Goal: Task Accomplishment & Management: Complete application form

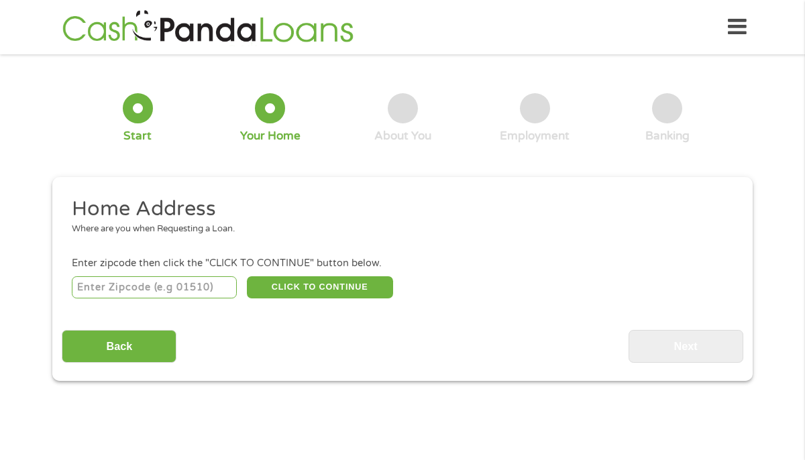
click at [208, 287] on input "number" at bounding box center [155, 287] width 166 height 23
type input "98208"
click at [336, 297] on button "CLICK TO CONTINUE" at bounding box center [320, 287] width 146 height 23
type input "98208"
type input "[PERSON_NAME]"
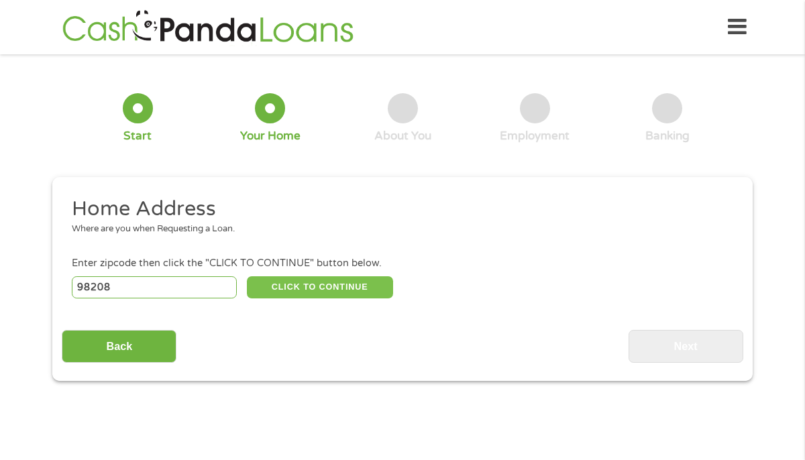
select select "[US_STATE]"
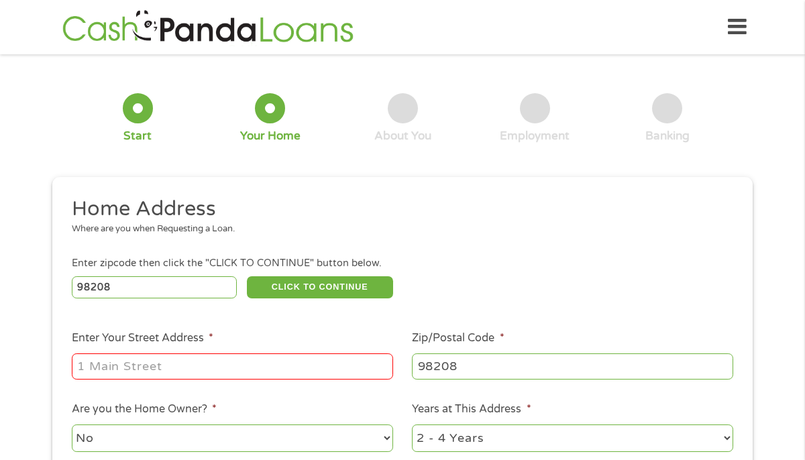
click at [252, 370] on input "Enter Your Street Address *" at bounding box center [232, 366] width 321 height 25
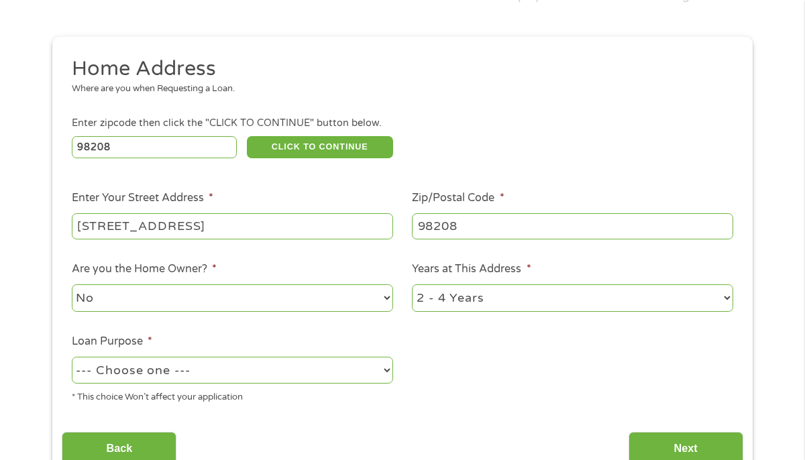
scroll to position [152, 0]
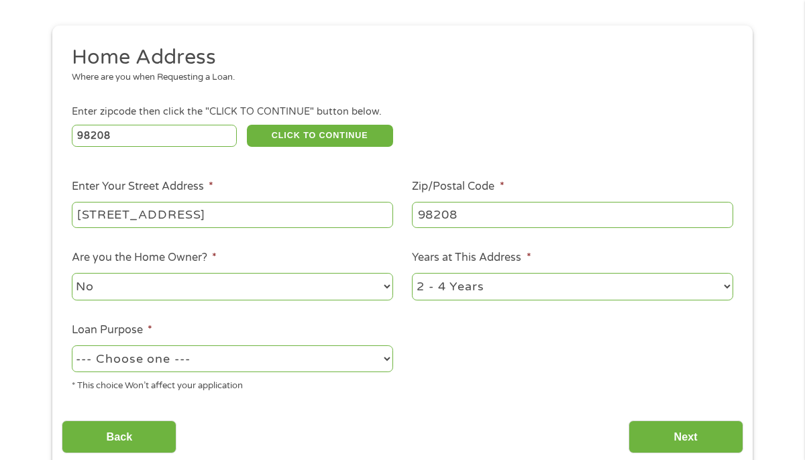
type input "[STREET_ADDRESS]"
click at [233, 372] on select "--- Choose one --- Pay Bills Debt Consolidation Home Improvement Major Purchase…" at bounding box center [232, 360] width 321 height 28
select select "debtconsolidation"
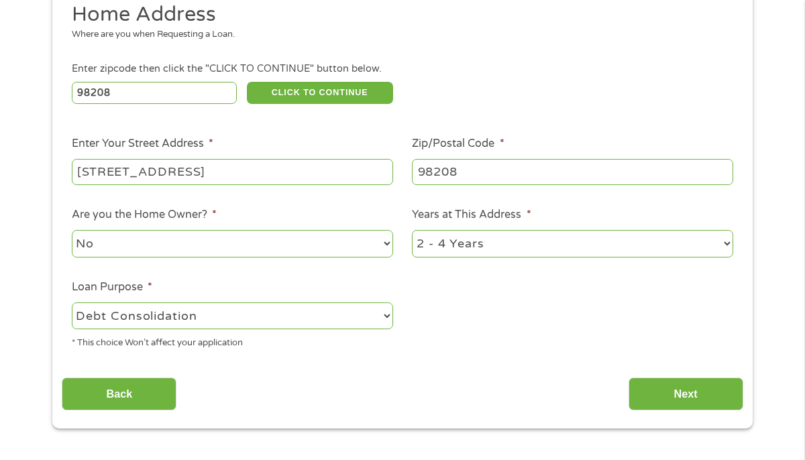
scroll to position [202, 0]
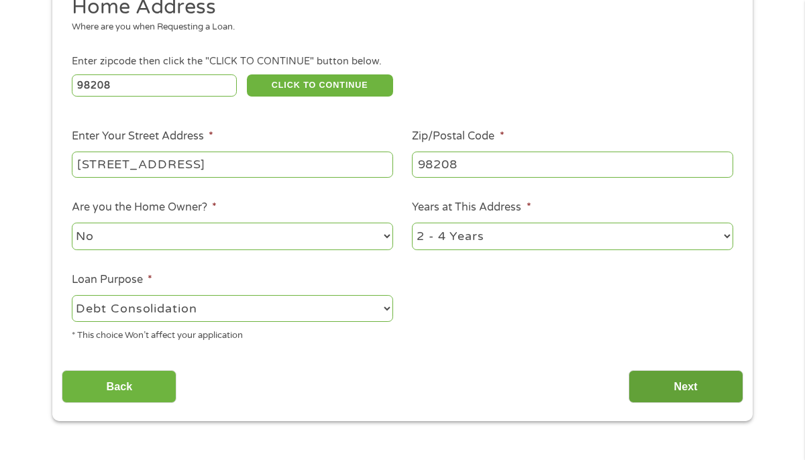
click at [679, 386] on input "Next" at bounding box center [686, 386] width 115 height 33
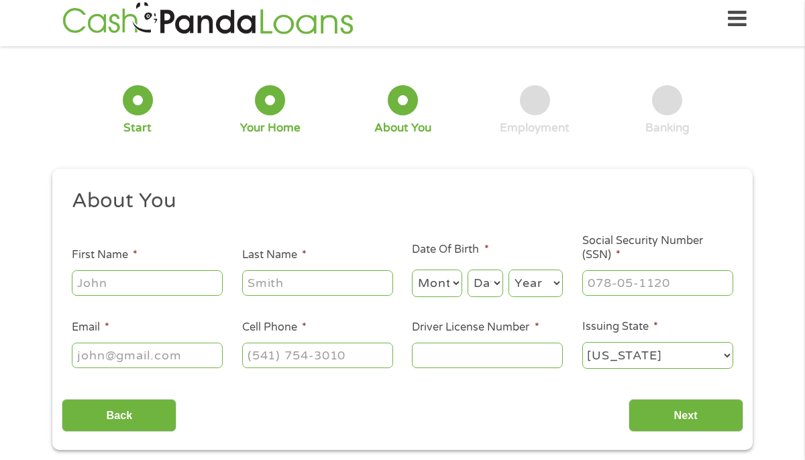
scroll to position [0, 0]
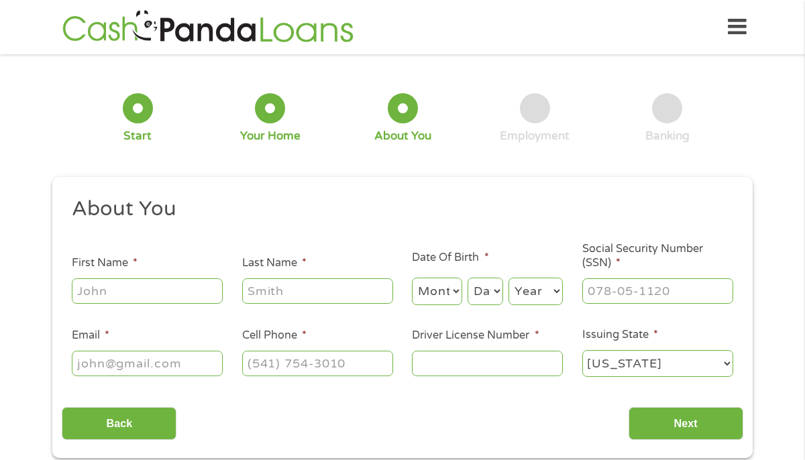
click at [134, 289] on input "First Name *" at bounding box center [147, 290] width 151 height 25
type input "shantwanette"
click at [287, 296] on input "Last Name *" at bounding box center [317, 290] width 151 height 25
type input "[PERSON_NAME]"
click at [446, 293] on select "Month 1 2 3 4 5 6 7 8 9 10 11 12" at bounding box center [437, 292] width 50 height 28
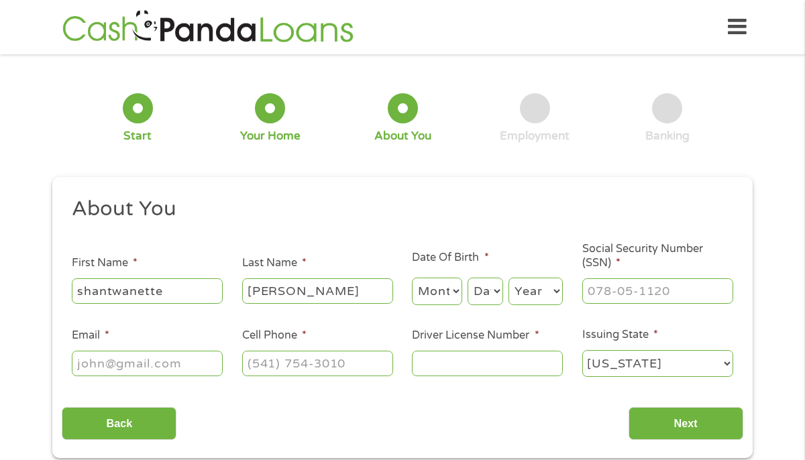
select select "4"
click at [490, 291] on select "Day 1 2 3 4 5 6 7 8 9 10 11 12 13 14 15 16 17 18 19 20 21 22 23 24 25 26 27 28 …" at bounding box center [486, 292] width 36 height 28
select select "9"
click at [520, 291] on select "Year [DATE] 2006 2005 2004 2003 2002 2001 2000 1999 1998 1997 1996 1995 1994 19…" at bounding box center [536, 292] width 54 height 28
select select "1995"
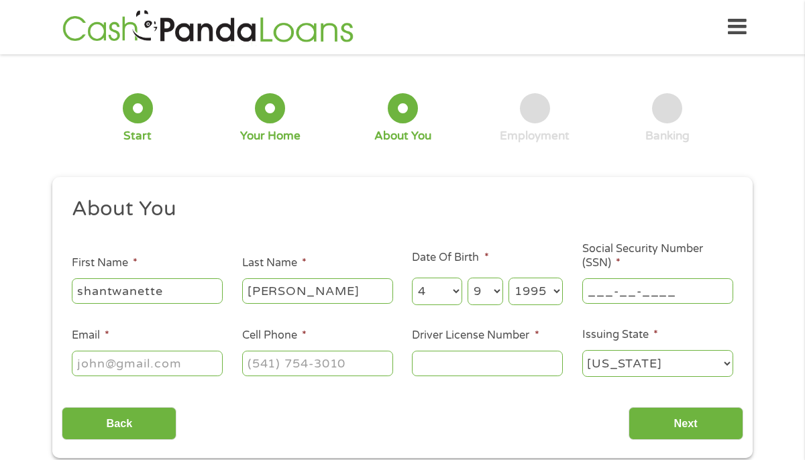
click at [629, 297] on input "___-__-____" at bounding box center [657, 290] width 151 height 25
type input "623-80-8496"
click at [180, 361] on input "Email *" at bounding box center [147, 363] width 151 height 25
type input "[EMAIL_ADDRESS][DOMAIN_NAME]"
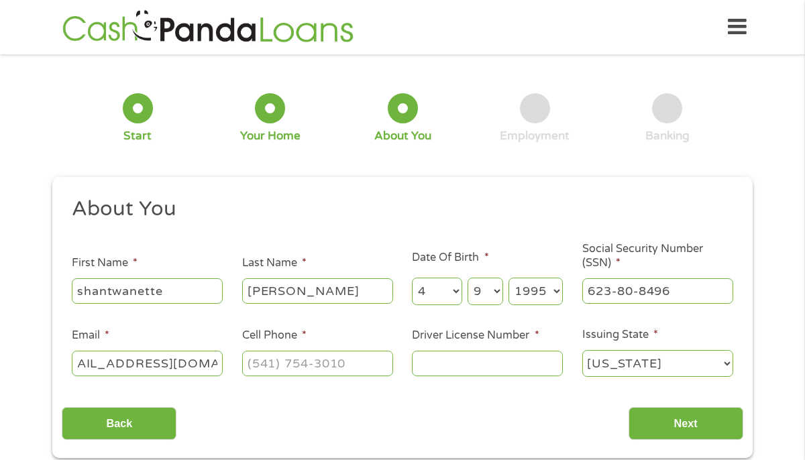
scroll to position [0, 0]
click at [274, 342] on label "Cell Phone *" at bounding box center [274, 336] width 64 height 14
click at [274, 351] on input "Cell Phone *" at bounding box center [317, 363] width 151 height 25
type input "[PHONE_NUMBER]"
click at [432, 358] on input "Driver License Number *" at bounding box center [487, 363] width 151 height 25
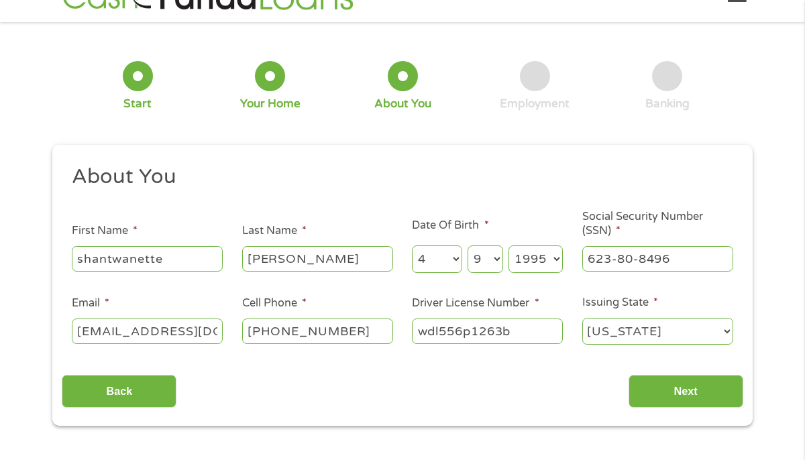
scroll to position [36, 0]
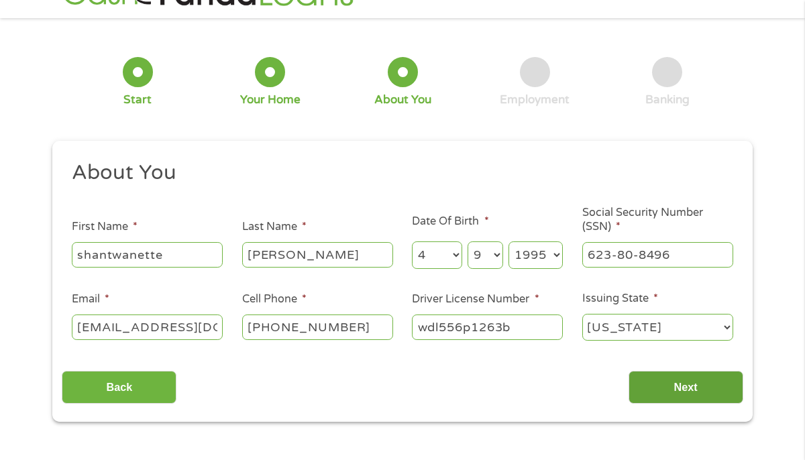
type input "wdl556p1263b"
click at [667, 397] on input "Next" at bounding box center [686, 387] width 115 height 33
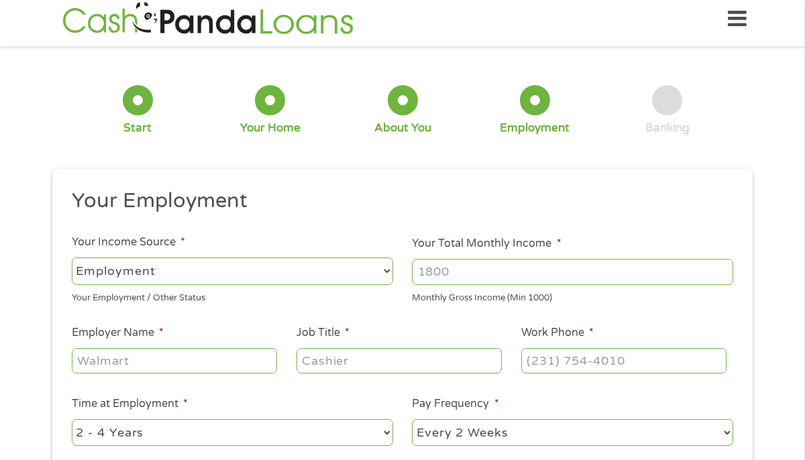
scroll to position [0, 0]
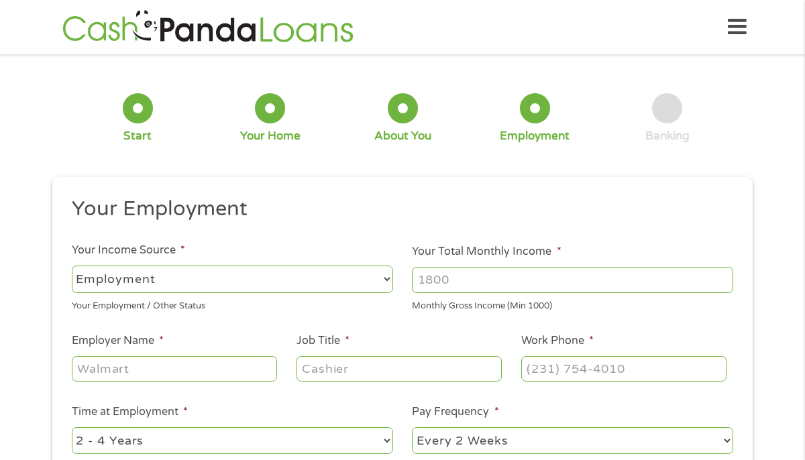
click at [363, 285] on select "--- Choose one --- Employment [DEMOGRAPHIC_DATA] Benefits" at bounding box center [232, 280] width 321 height 28
click at [447, 272] on input "Your Total Monthly Income *" at bounding box center [572, 279] width 321 height 25
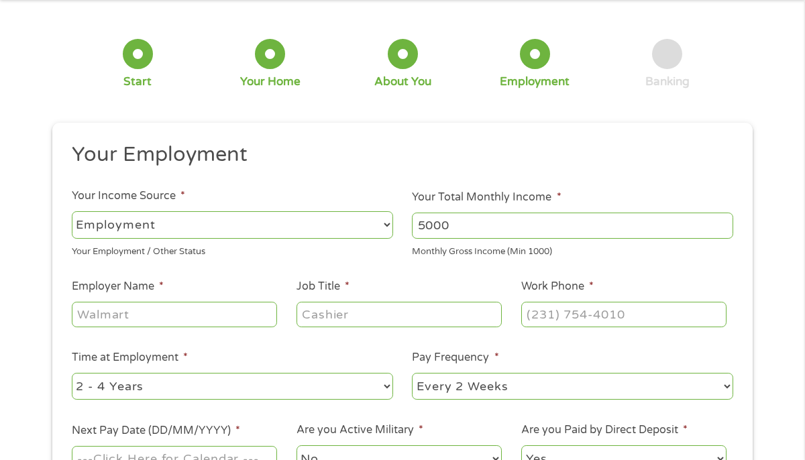
scroll to position [56, 0]
type input "5000"
click at [250, 313] on input "Employer Name *" at bounding box center [174, 313] width 205 height 25
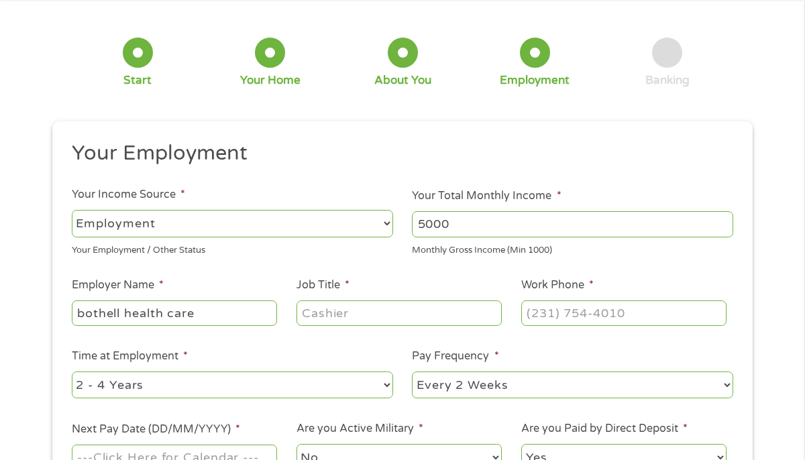
type input "bothell health care"
click at [317, 317] on input "Job Title *" at bounding box center [399, 313] width 205 height 25
type input "nursing assisatnt"
click at [567, 313] on input "(___) ___-____" at bounding box center [623, 313] width 205 height 25
type input "[PHONE_NUMBER]"
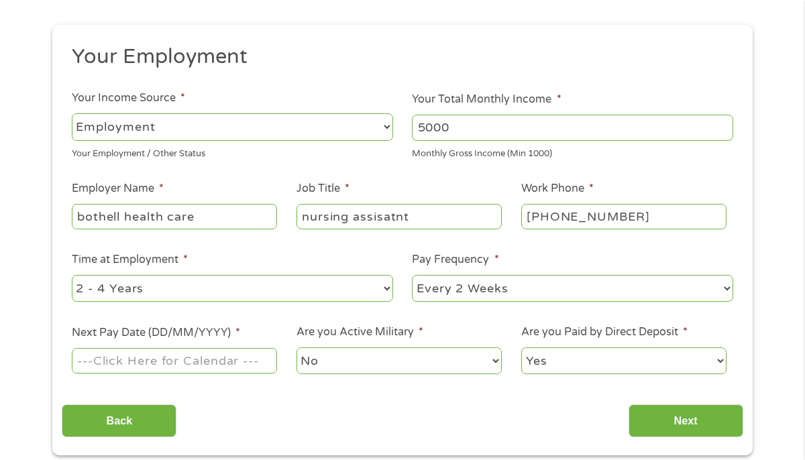
scroll to position [154, 0]
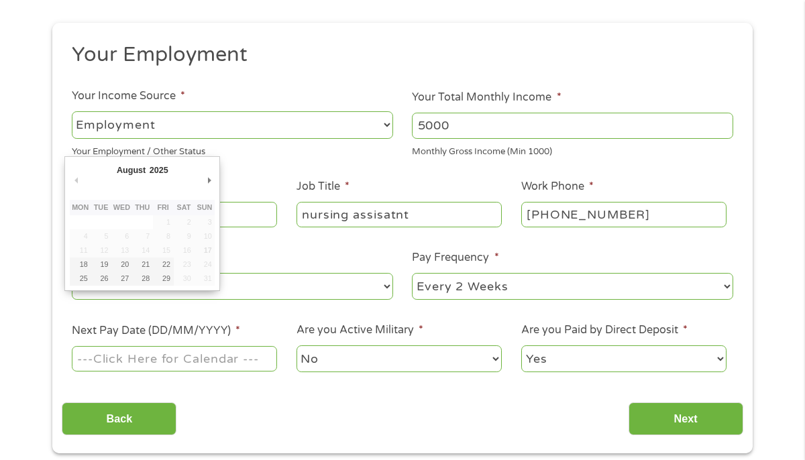
click at [200, 371] on input "Next Pay Date (DD/MM/YYYY) *" at bounding box center [174, 358] width 205 height 25
type input "[DATE]"
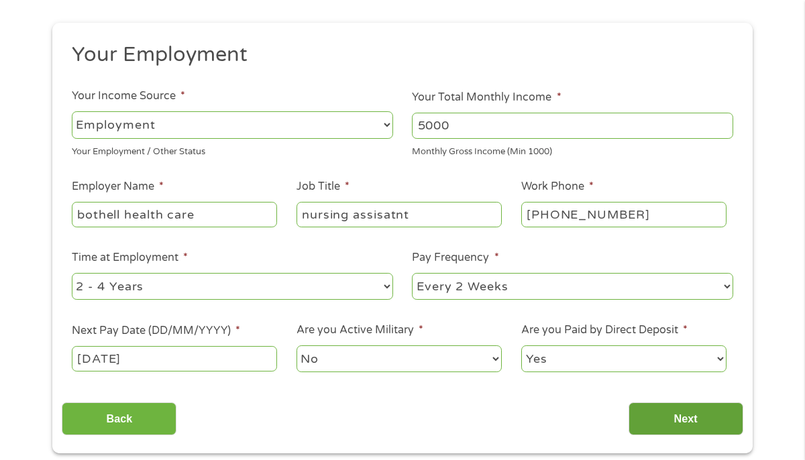
click at [664, 416] on input "Next" at bounding box center [686, 419] width 115 height 33
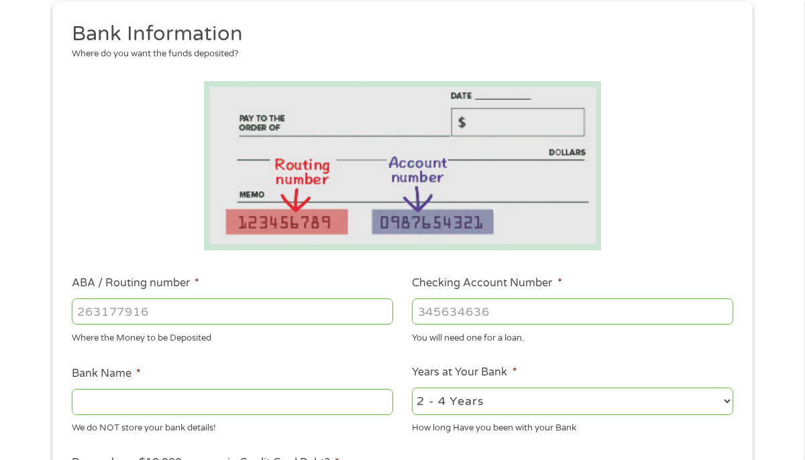
scroll to position [176, 0]
click at [331, 294] on li "ABA / Routing number * Where the Money to be Deposited" at bounding box center [232, 309] width 341 height 70
click at [332, 308] on input "ABA / Routing number *" at bounding box center [232, 310] width 321 height 25
type input "325070760"
type input "JPMORGAN CHASE BANK NA"
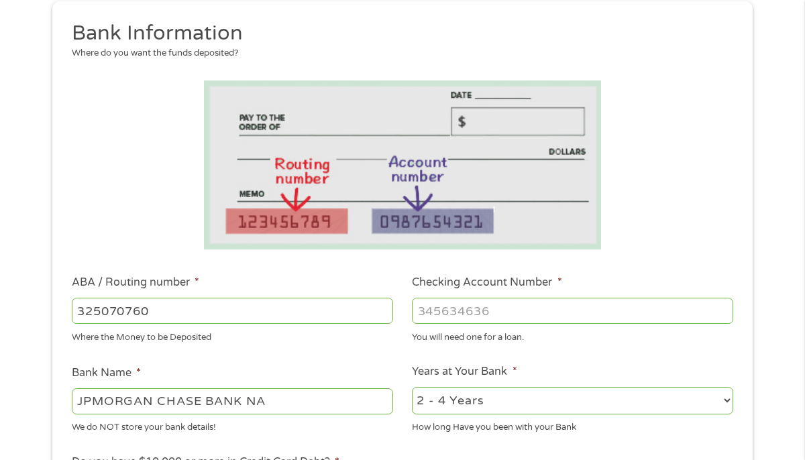
type input "325070760"
click at [454, 314] on input "Checking Account Number *" at bounding box center [572, 310] width 321 height 25
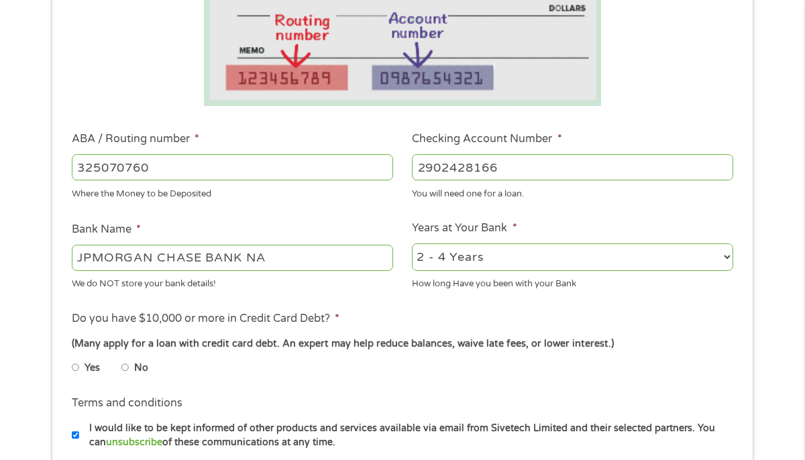
scroll to position [329, 0]
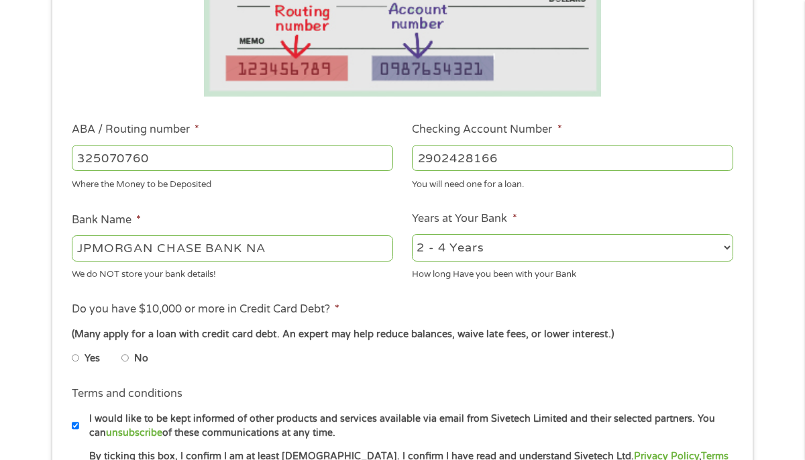
type input "2902428166"
click at [127, 358] on input "No" at bounding box center [125, 358] width 8 height 21
radio input "true"
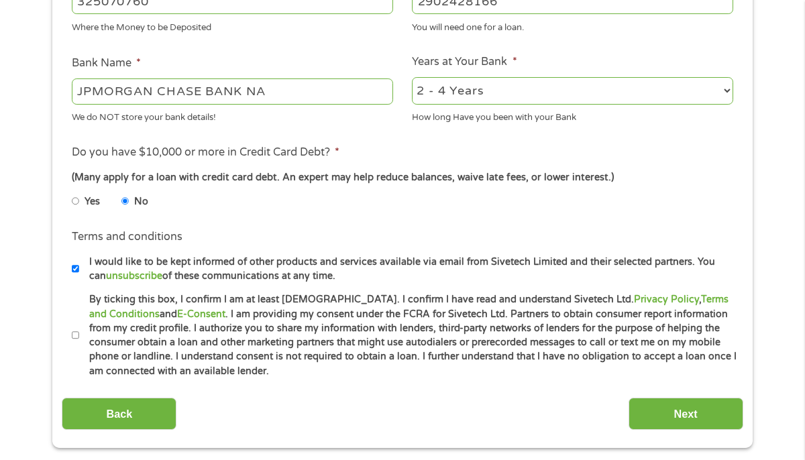
scroll to position [490, 0]
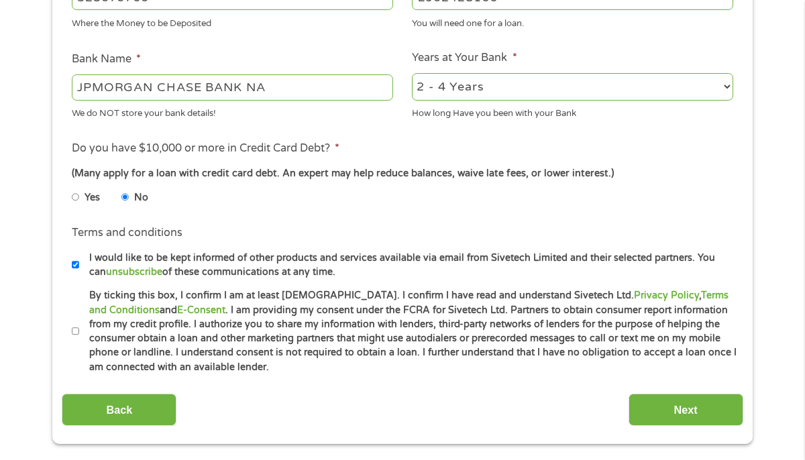
click at [76, 334] on input "By ticking this box, I confirm I am at least [DEMOGRAPHIC_DATA]. I confirm I ha…" at bounding box center [76, 331] width 8 height 21
checkbox input "true"
click at [650, 413] on input "Next" at bounding box center [686, 410] width 115 height 33
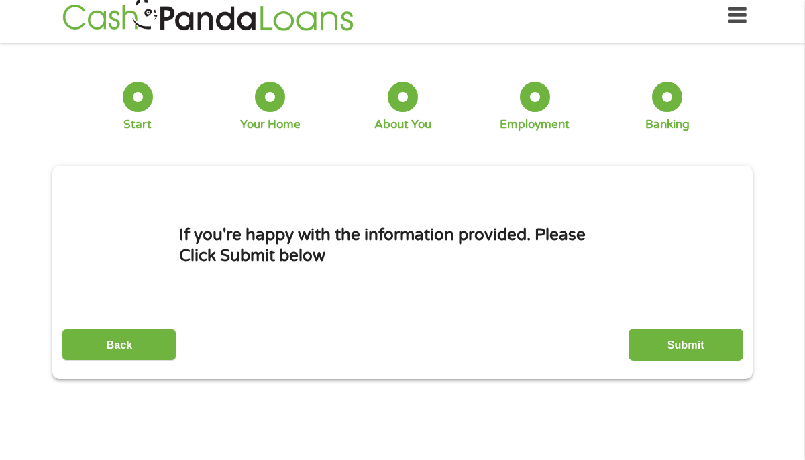
scroll to position [0, 0]
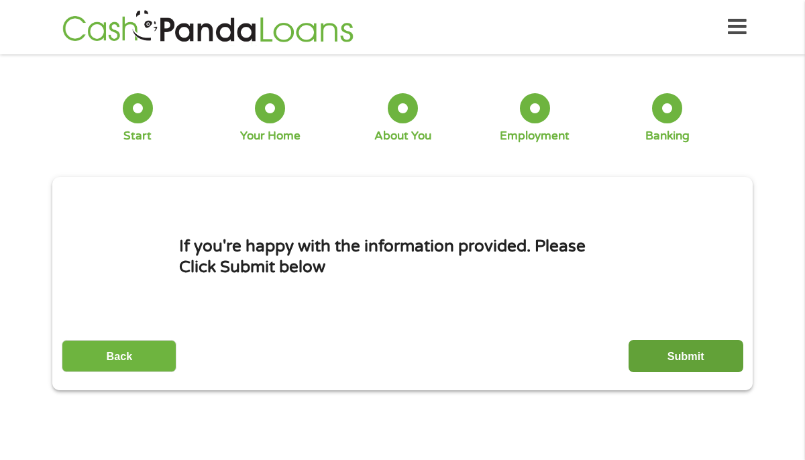
click at [664, 356] on input "Submit" at bounding box center [686, 356] width 115 height 33
